Goal: Information Seeking & Learning: Check status

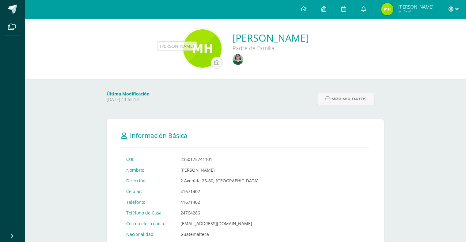
click at [233, 57] on img at bounding box center [238, 59] width 11 height 11
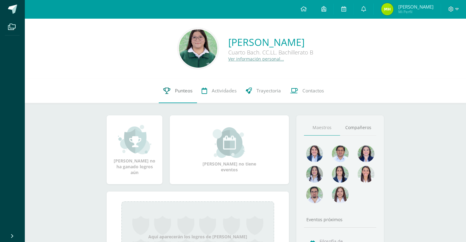
click at [177, 87] on link "Punteos" at bounding box center [178, 91] width 38 height 25
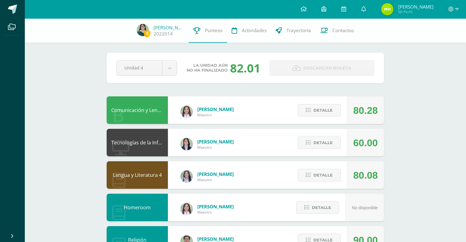
drag, startPoint x: 231, startPoint y: 66, endPoint x: 255, endPoint y: 66, distance: 24.5
click at [255, 66] on div "82.01" at bounding box center [245, 68] width 30 height 16
drag, startPoint x: 304, startPoint y: 155, endPoint x: 325, endPoint y: -5, distance: 161.9
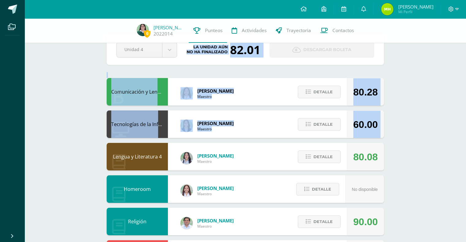
scroll to position [251, 0]
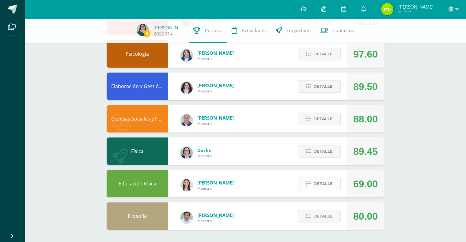
click at [321, 186] on span "Detalle" at bounding box center [322, 183] width 19 height 11
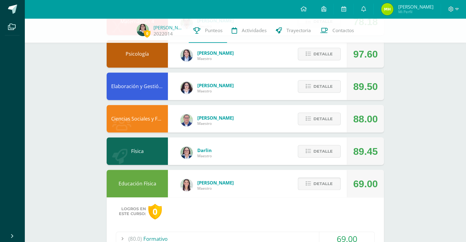
scroll to position [369, 0]
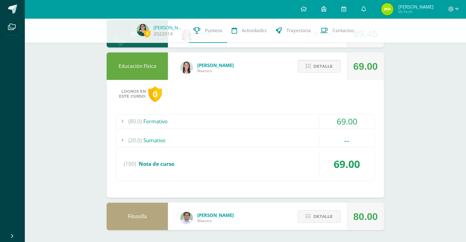
click at [345, 117] on div "69.00" at bounding box center [346, 122] width 55 height 14
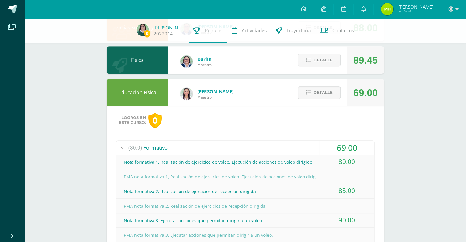
scroll to position [342, 0]
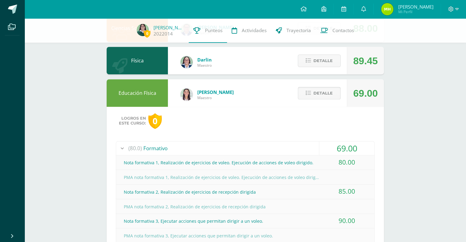
click at [313, 94] on button "Detalle" at bounding box center [319, 93] width 43 height 13
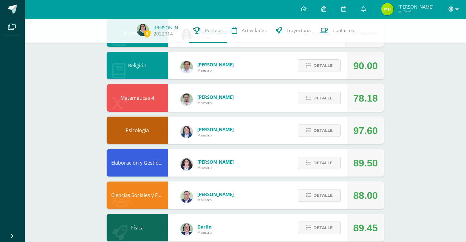
scroll to position [175, 0]
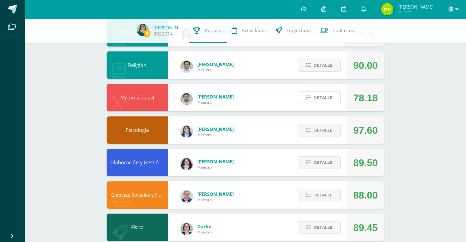
click at [326, 92] on button "Detalle" at bounding box center [319, 98] width 43 height 13
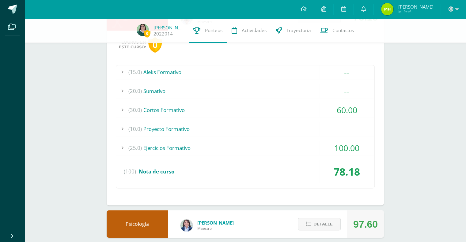
scroll to position [257, 0]
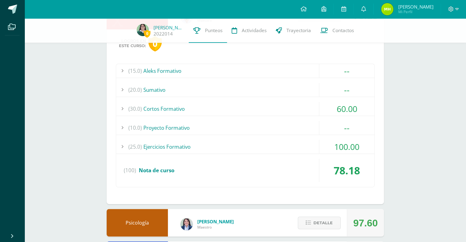
click at [352, 106] on div "60.00" at bounding box center [346, 109] width 55 height 14
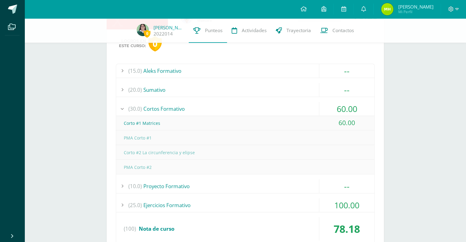
click at [348, 110] on div "60.00" at bounding box center [346, 109] width 55 height 14
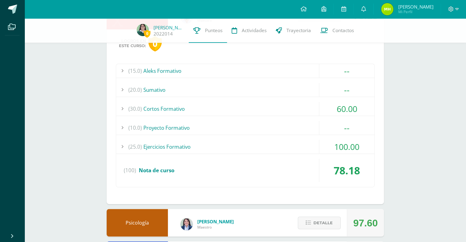
click at [335, 146] on div "100.00" at bounding box center [346, 147] width 55 height 14
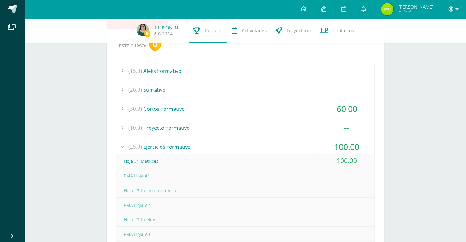
click at [335, 146] on div "100.00" at bounding box center [346, 147] width 55 height 14
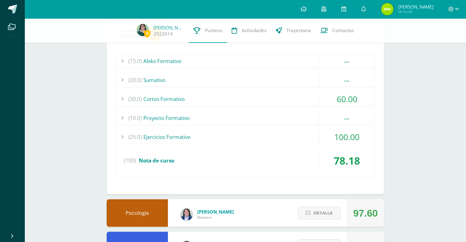
scroll to position [267, 0]
click at [317, 128] on div "(15.0) Aleks Formativo -- Módulo #1 Aleks (100)" at bounding box center [245, 116] width 259 height 124
click at [319, 130] on div "(25.0) Ejercicios Formativo" at bounding box center [245, 137] width 258 height 14
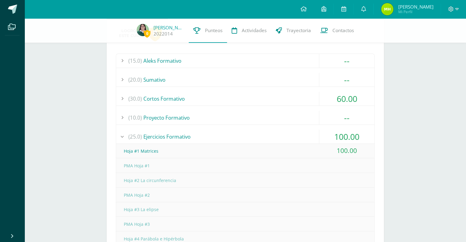
click at [319, 130] on div "(25.0) Ejercicios Formativo" at bounding box center [245, 137] width 258 height 14
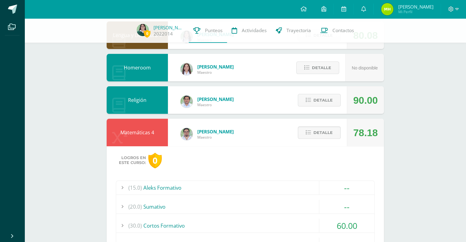
scroll to position [136, 0]
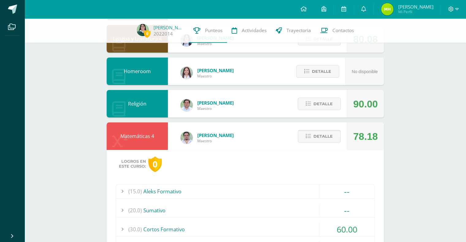
click at [317, 135] on span "Detalle" at bounding box center [322, 136] width 19 height 11
